Goal: Task Accomplishment & Management: Complete application form

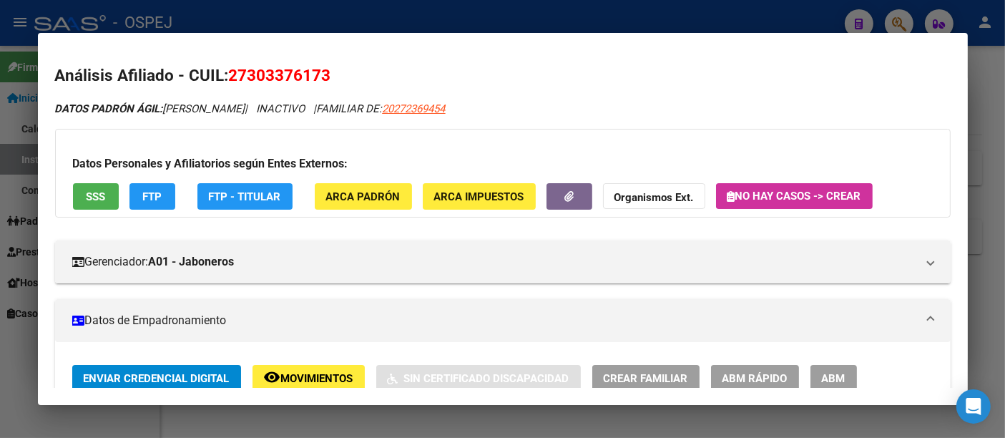
click at [423, 25] on div at bounding box center [502, 219] width 1005 height 438
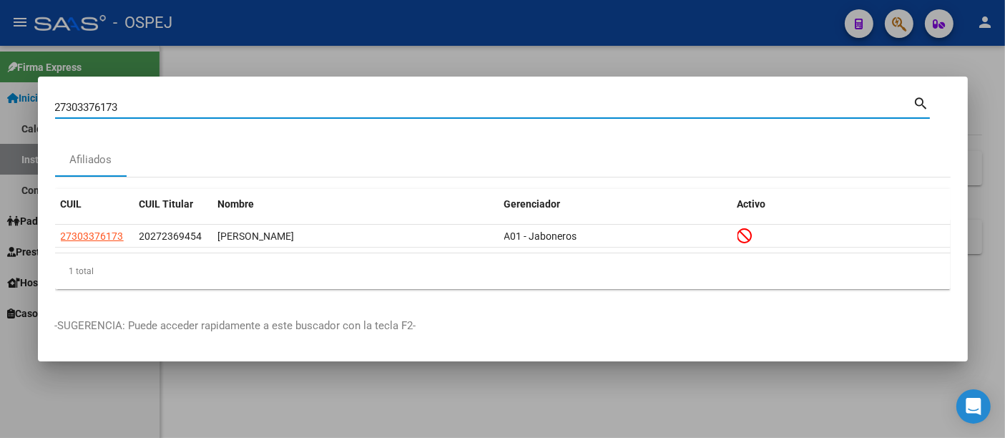
click at [338, 106] on input "27303376173" at bounding box center [484, 107] width 859 height 13
type input "2"
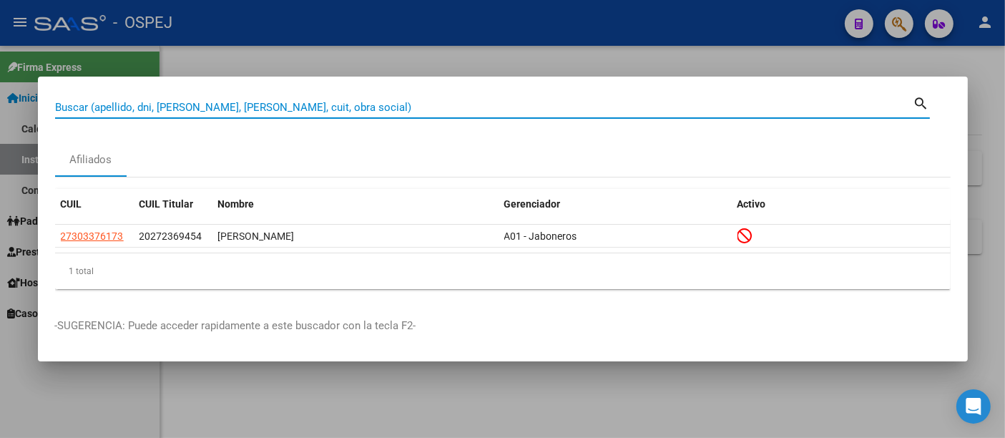
click at [371, 107] on input "Buscar (apellido, dni, [PERSON_NAME], [PERSON_NAME], cuit, obra social)" at bounding box center [484, 107] width 859 height 13
paste input "035759401"
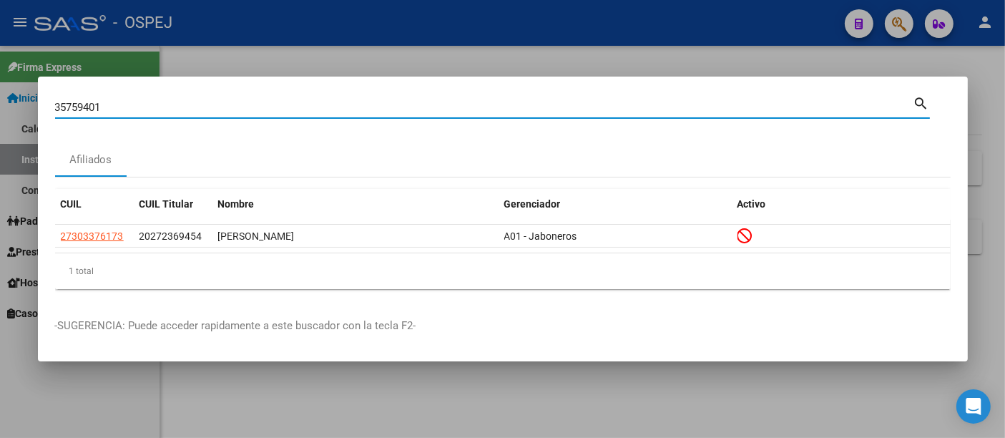
type input "35759401"
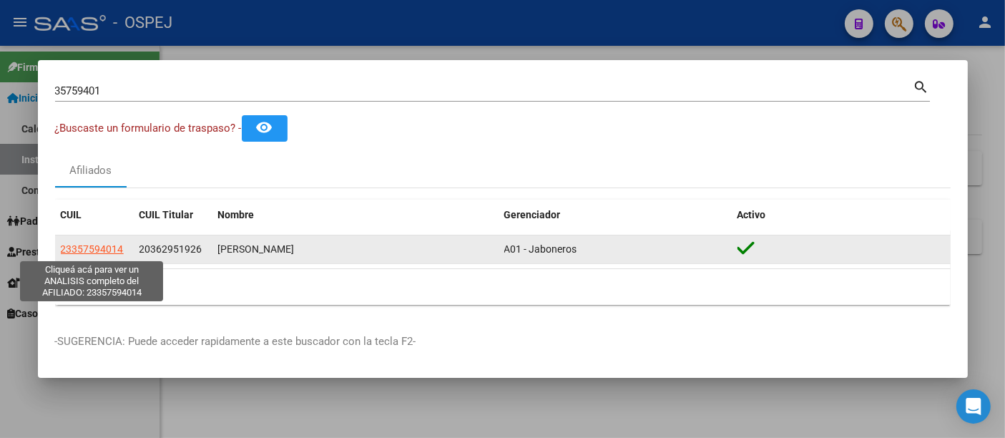
click at [87, 248] on span "23357594014" at bounding box center [92, 248] width 63 height 11
type textarea "23357594014"
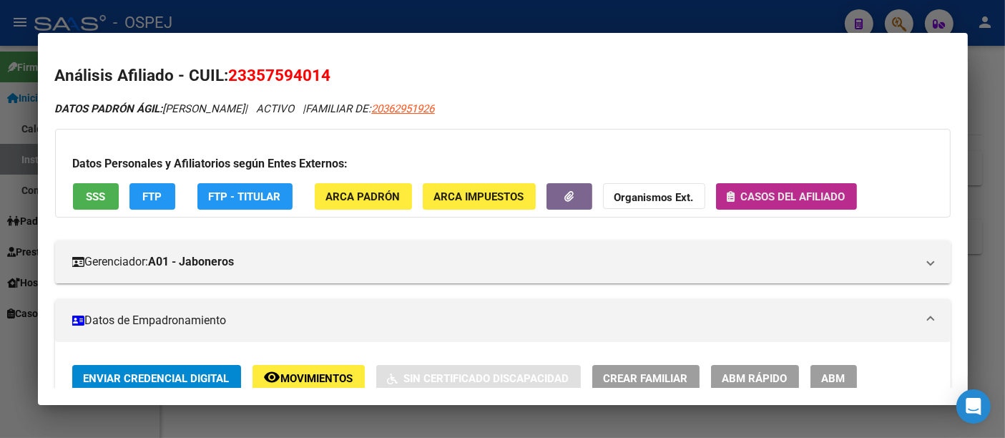
click at [791, 190] on span "Casos del afiliado" at bounding box center [793, 196] width 104 height 13
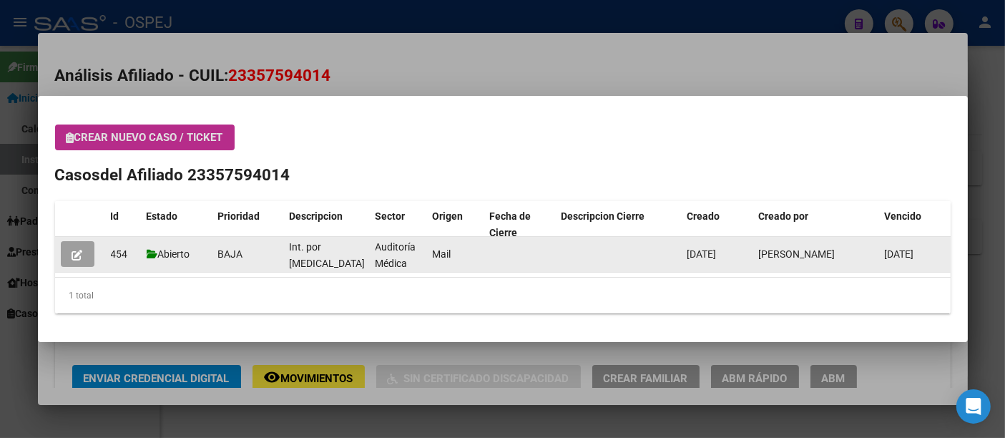
click at [68, 252] on button "button" at bounding box center [78, 254] width 34 height 26
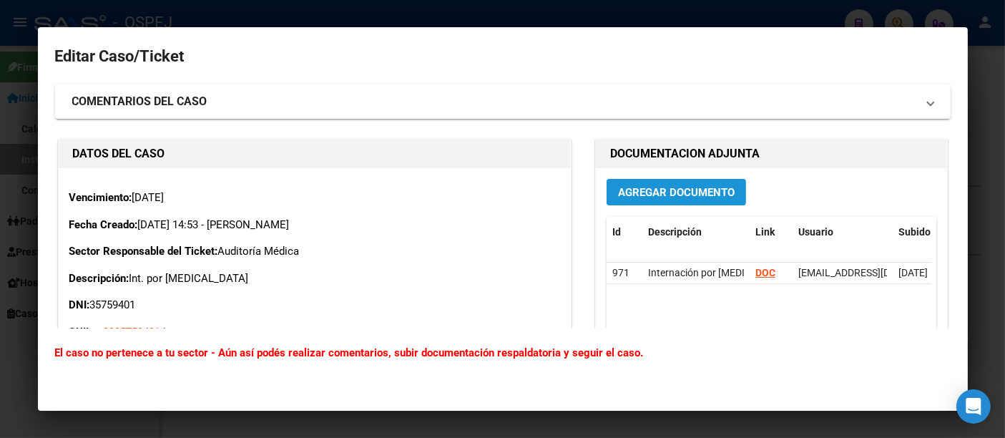
click at [640, 192] on span "Agregar Documento" at bounding box center [676, 192] width 117 height 13
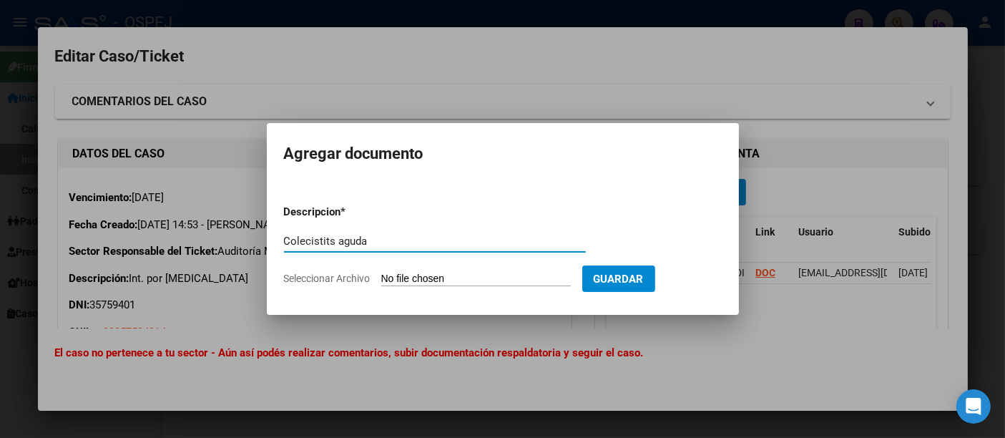
type input "Colecistits aguda"
click at [468, 278] on input "Seleccionar Archivo" at bounding box center [476, 280] width 190 height 14
type input "C:\fakepath\[MEDICAL_DATA].pdf"
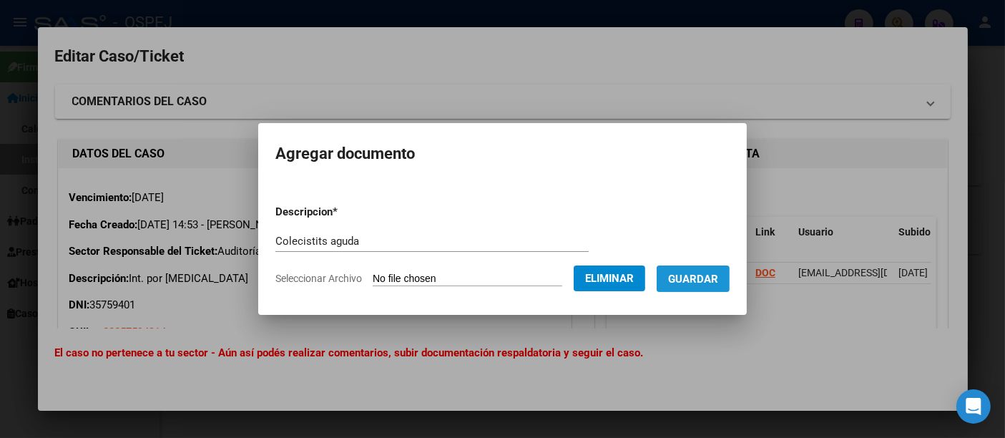
click at [711, 276] on span "Guardar" at bounding box center [693, 279] width 50 height 13
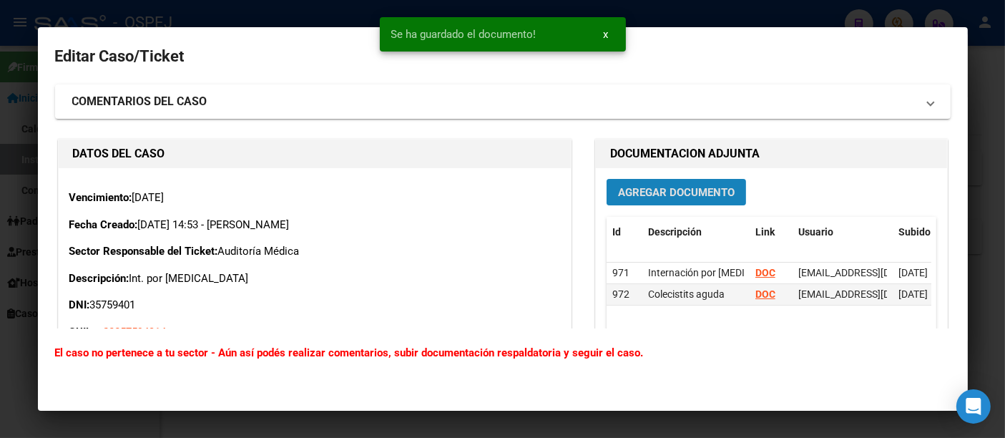
click at [654, 189] on span "Agregar Documento" at bounding box center [676, 192] width 117 height 13
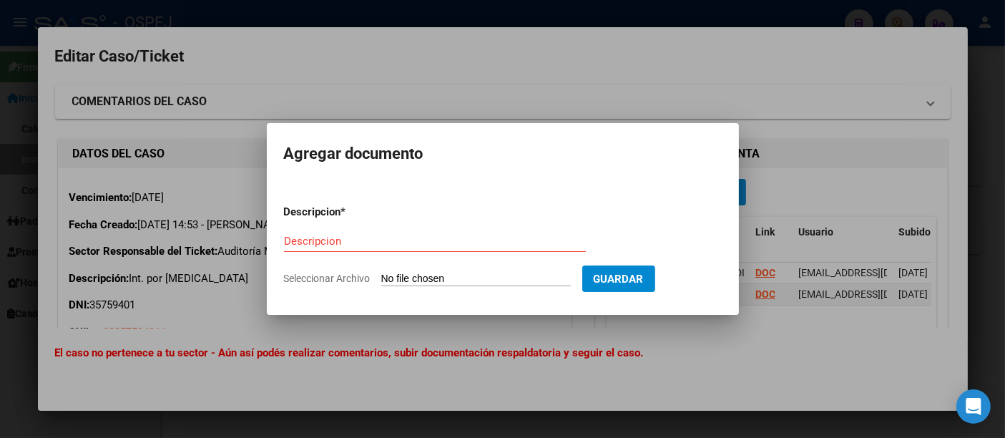
click at [472, 280] on input "Seleccionar Archivo" at bounding box center [476, 280] width 190 height 14
type input "C:\fakepath\Resumen de H. Clínica.pdf"
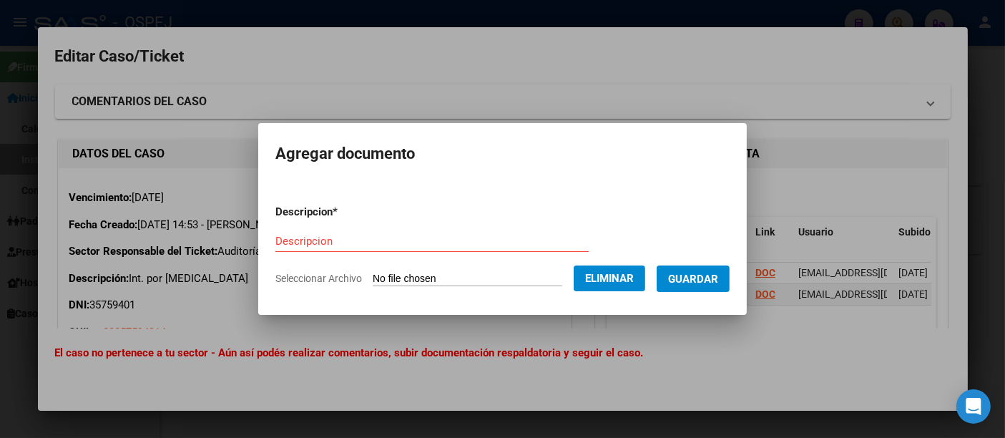
click at [610, 283] on span "Eliminar" at bounding box center [609, 278] width 49 height 13
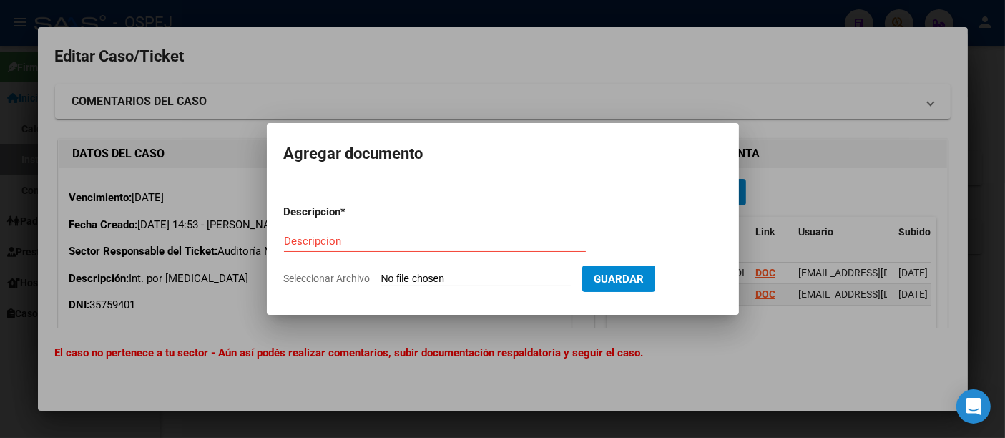
click at [488, 280] on input "Seleccionar Archivo" at bounding box center [476, 280] width 190 height 14
type input "C:\fakepath\Evolución [PERSON_NAME] A..pdf"
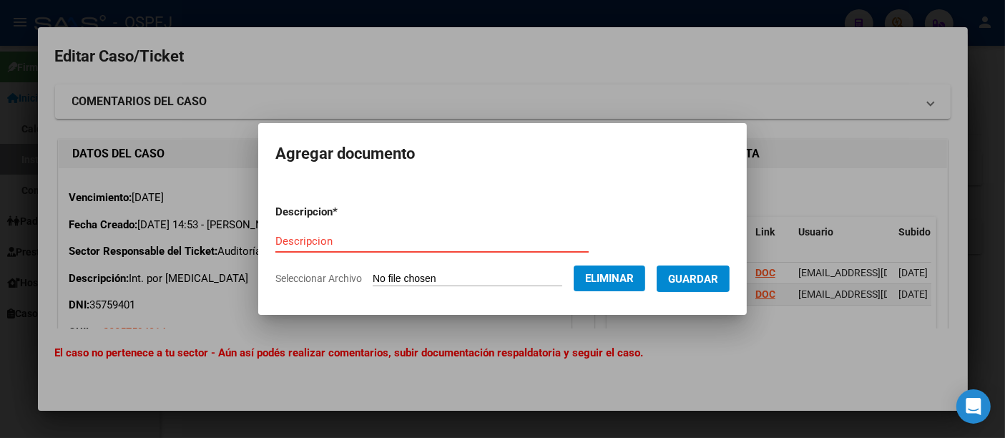
click at [304, 240] on input "Descripcion" at bounding box center [431, 241] width 313 height 13
type input "Evolución al [DATE]"
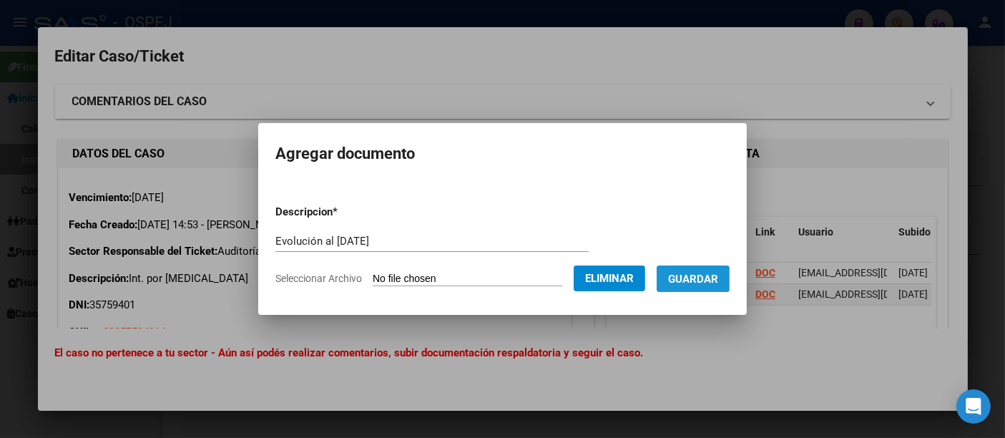
click at [678, 275] on button "Guardar" at bounding box center [693, 278] width 73 height 26
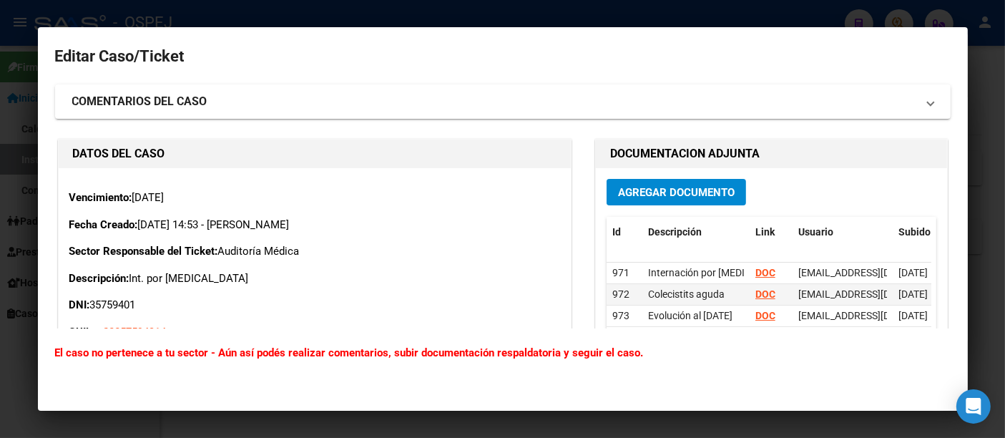
click at [482, 12] on div at bounding box center [502, 219] width 1005 height 438
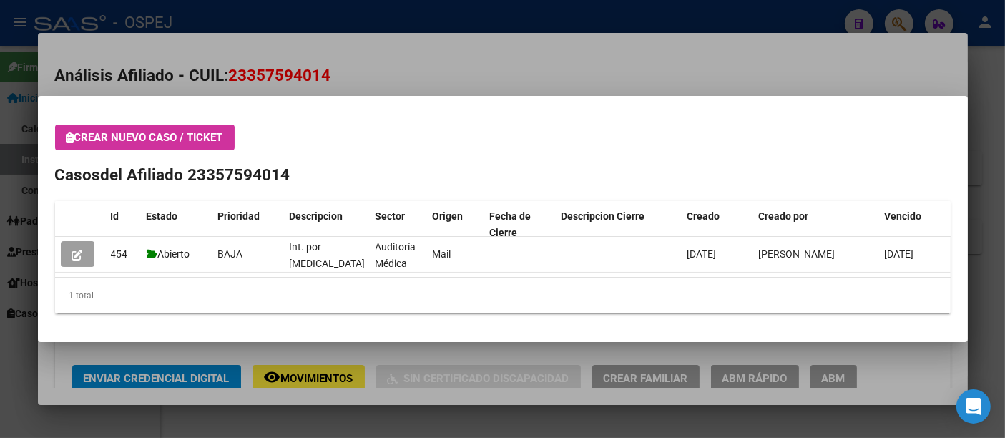
click at [411, 11] on div at bounding box center [502, 219] width 1005 height 438
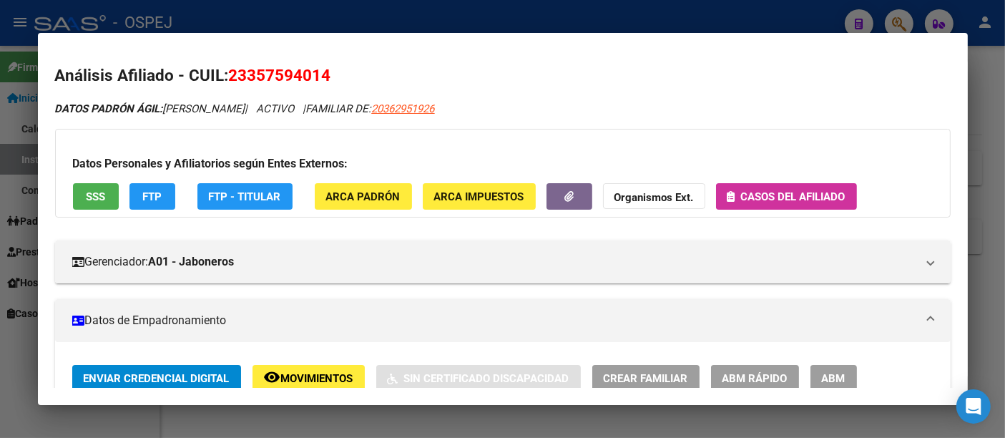
click at [431, 13] on div at bounding box center [502, 219] width 1005 height 438
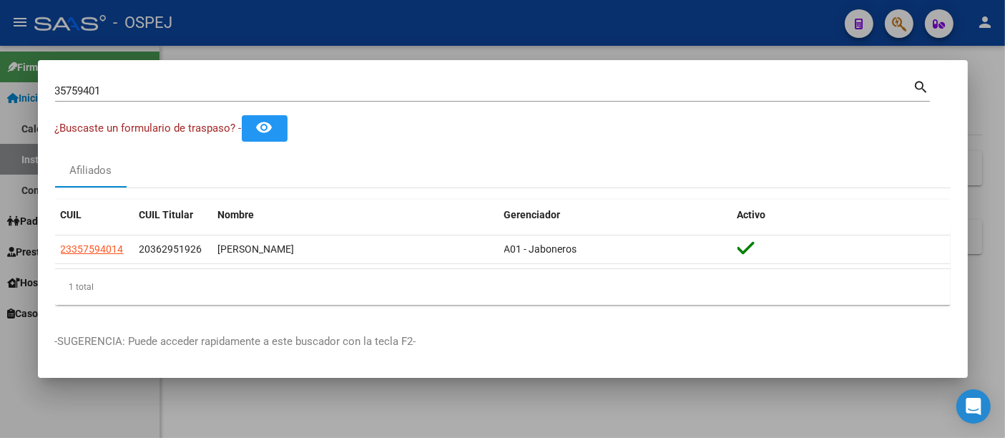
click at [364, 88] on input "35759401" at bounding box center [484, 90] width 859 height 13
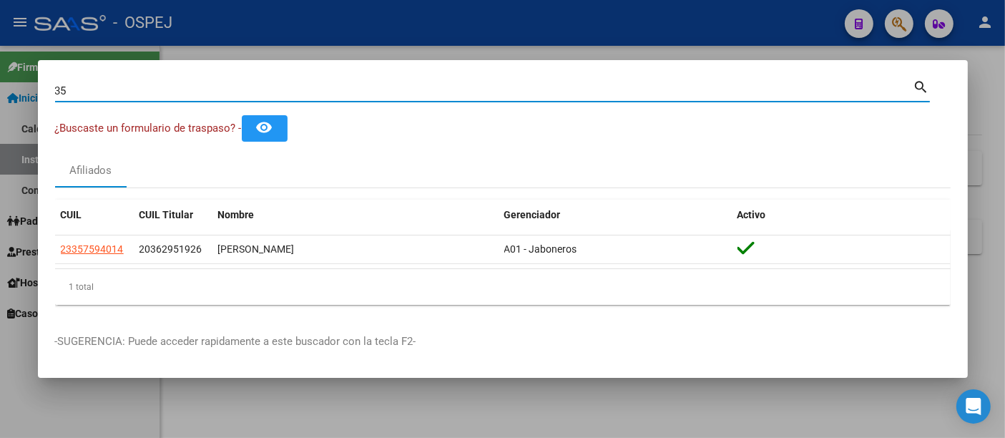
type input "3"
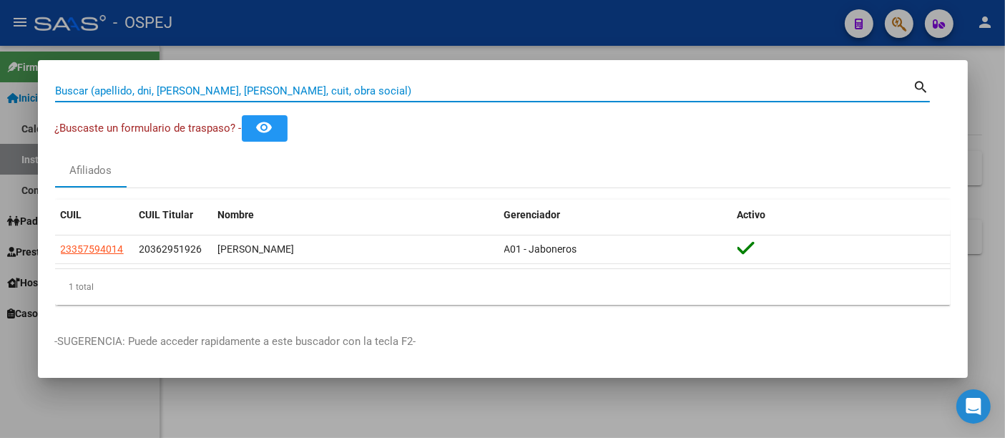
paste input "27-17821531-6"
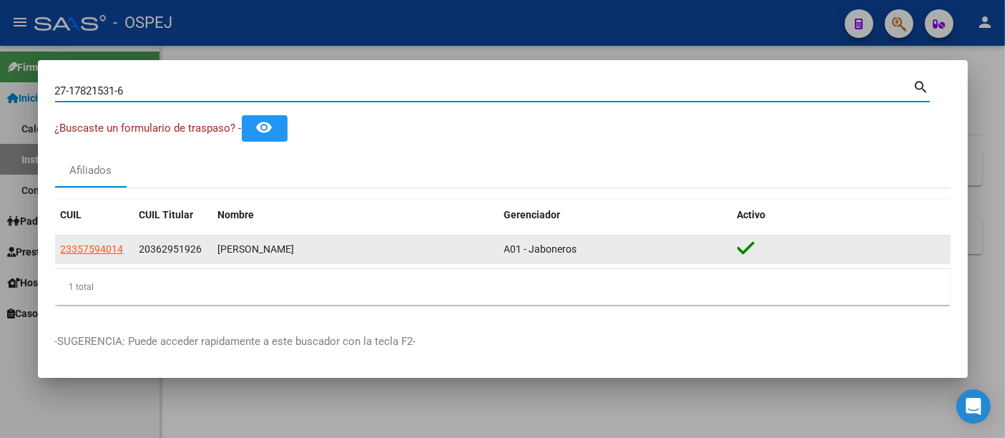
type input "27178215316"
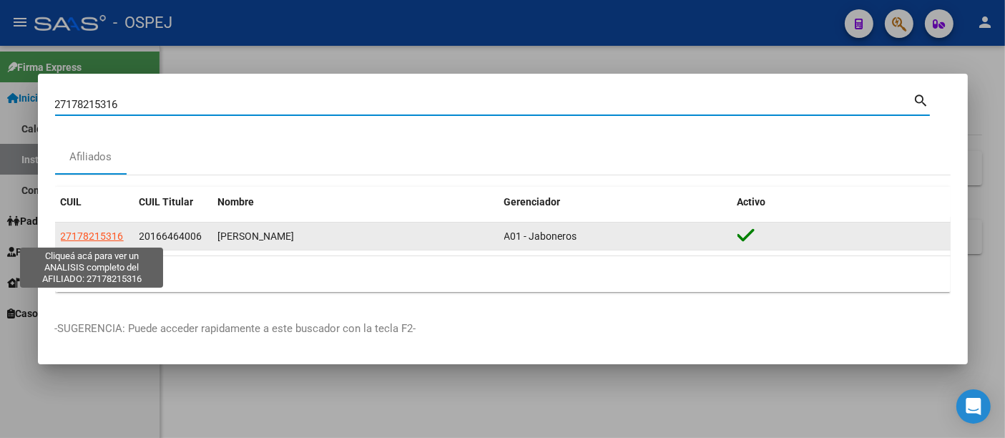
click at [100, 234] on span "27178215316" at bounding box center [92, 235] width 63 height 11
type textarea "27178215316"
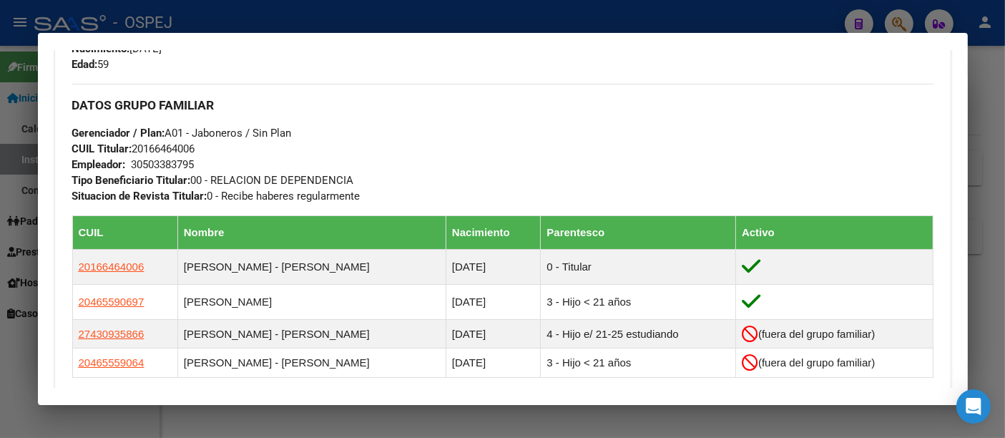
scroll to position [1040, 0]
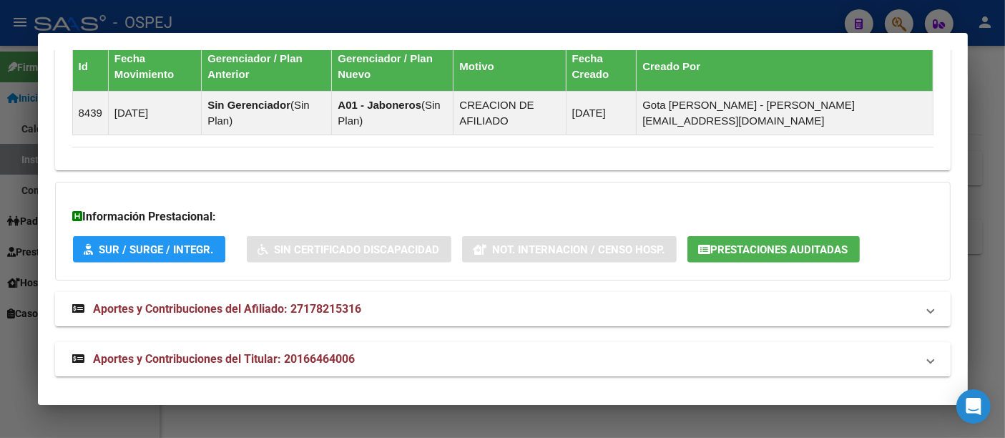
click at [745, 243] on span "Prestaciones Auditadas" at bounding box center [779, 249] width 137 height 13
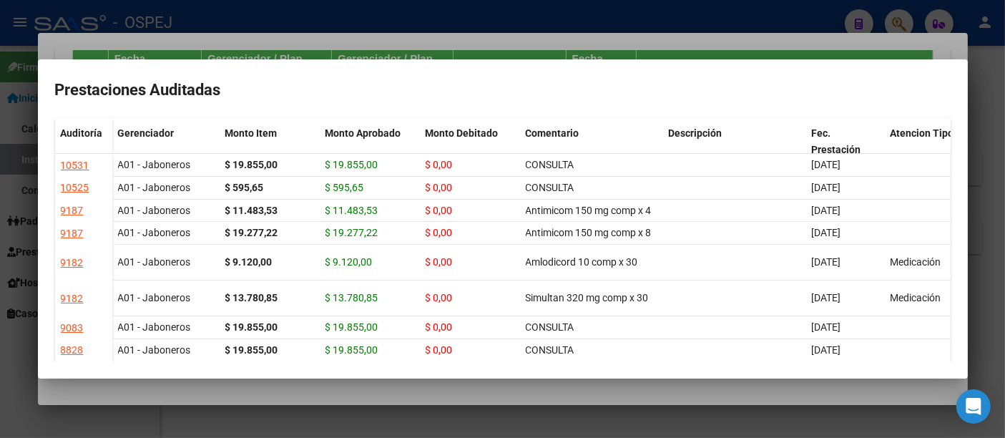
click at [374, 21] on div at bounding box center [502, 219] width 1005 height 438
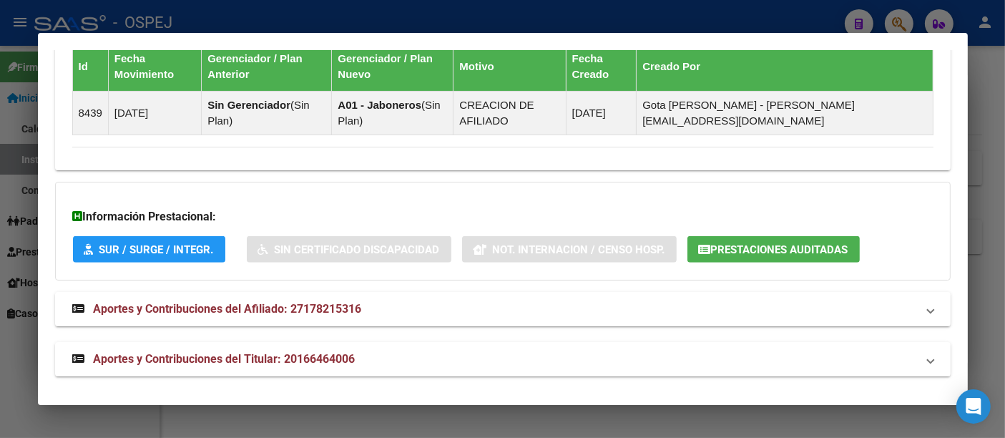
click at [359, 13] on div at bounding box center [502, 219] width 1005 height 438
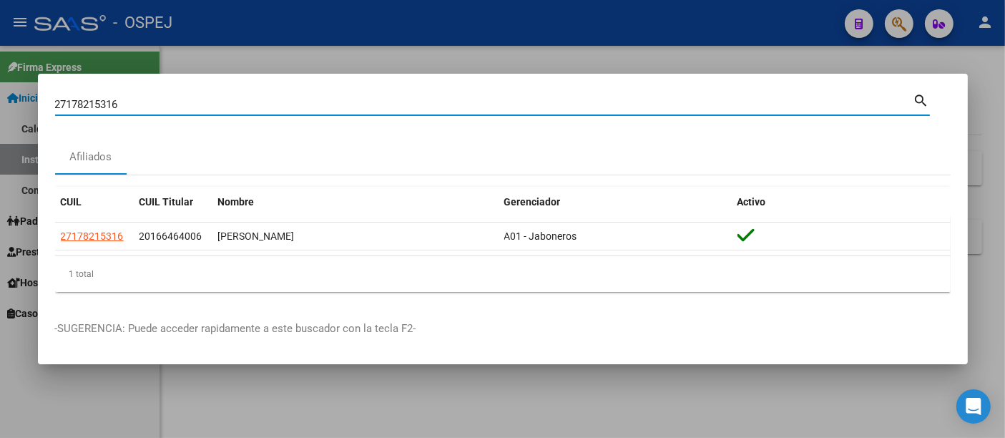
click at [223, 103] on input "27178215316" at bounding box center [484, 104] width 859 height 13
type input "2"
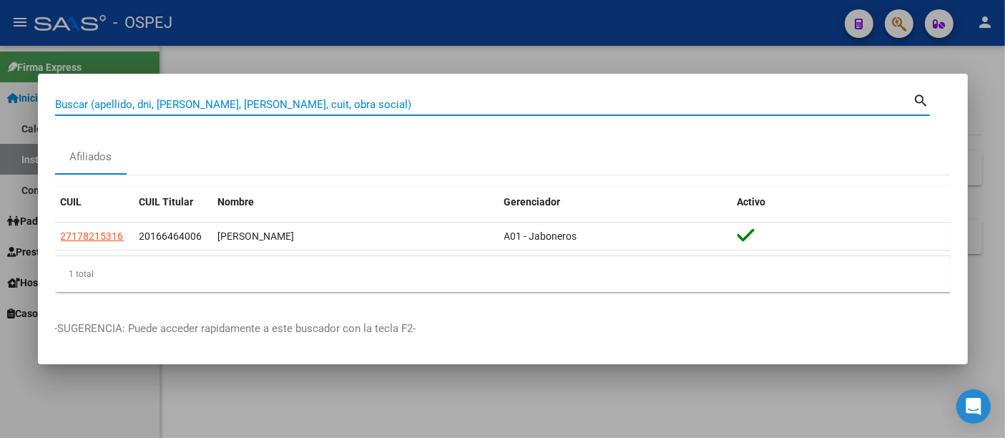
paste input "23 22154796"
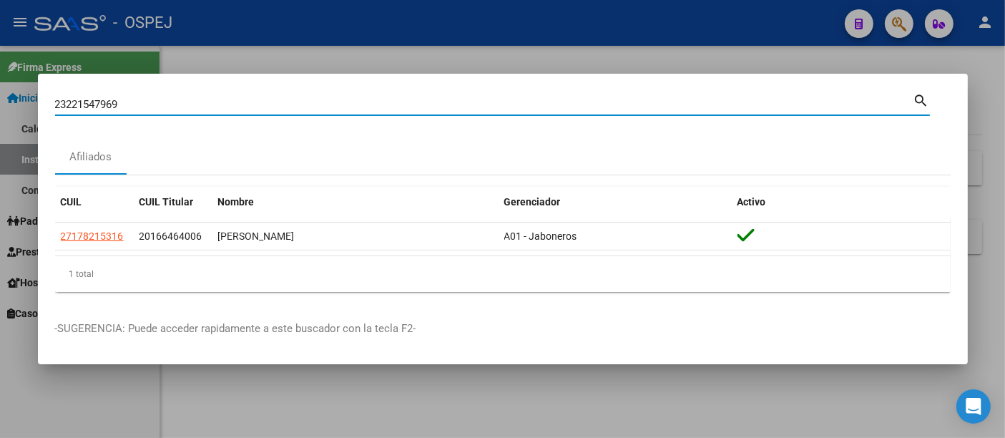
type input "23221547969"
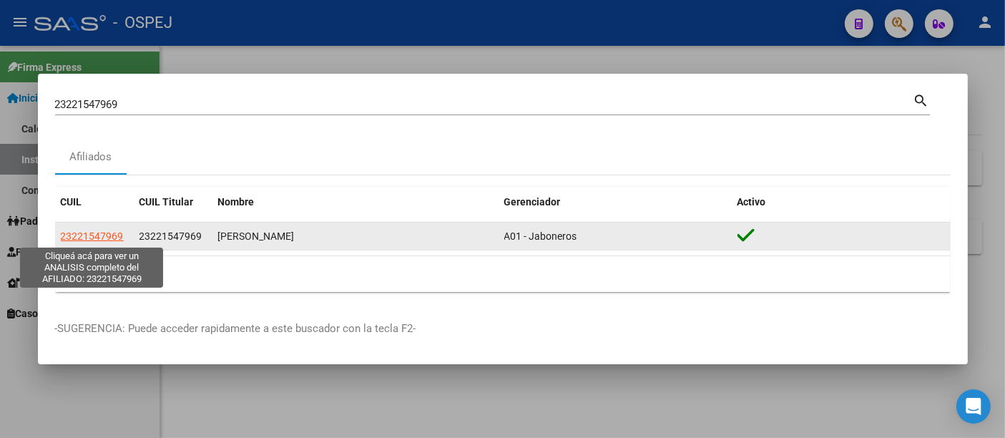
click at [112, 236] on span "23221547969" at bounding box center [92, 235] width 63 height 11
type textarea "23221547969"
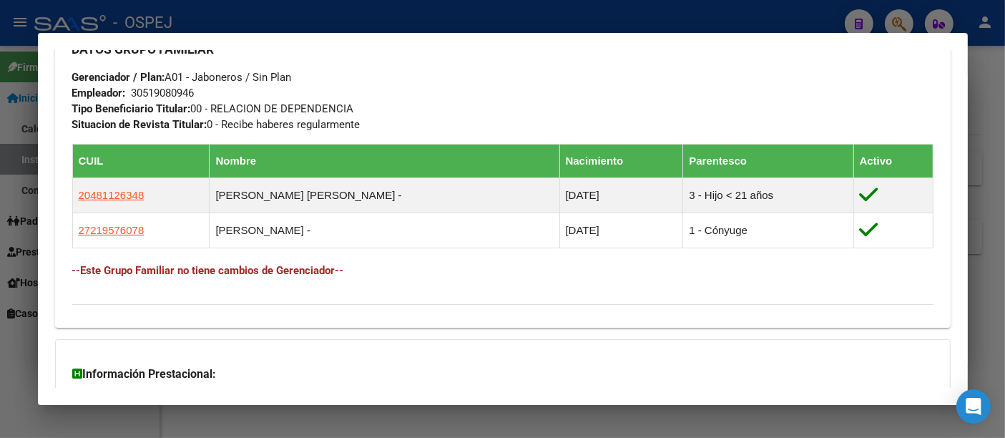
scroll to position [816, 0]
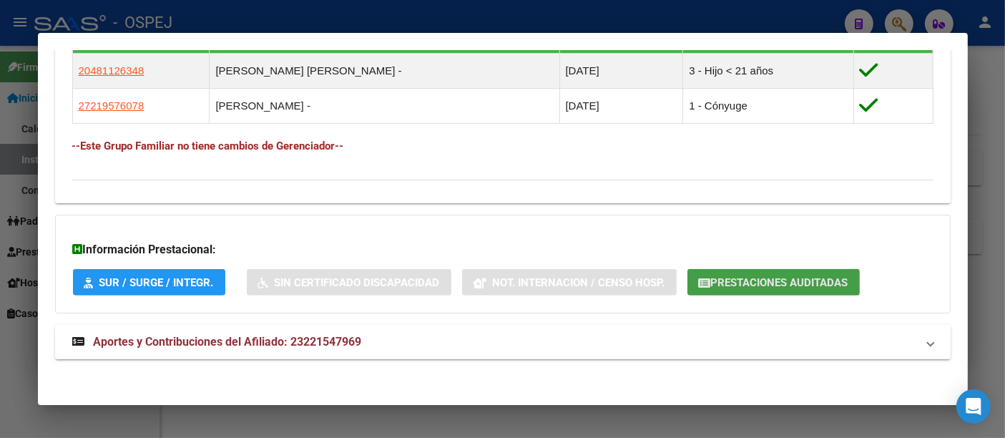
click at [780, 283] on span "Prestaciones Auditadas" at bounding box center [779, 282] width 137 height 13
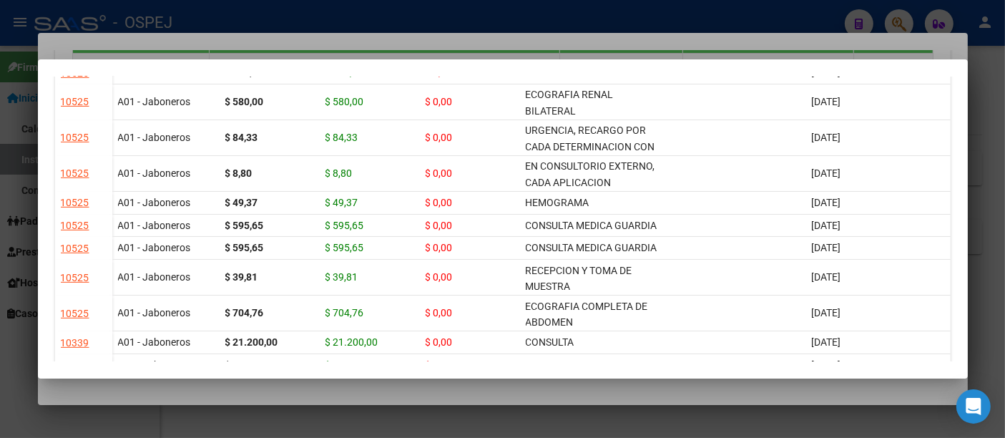
scroll to position [699, 0]
